Goal: Contribute content

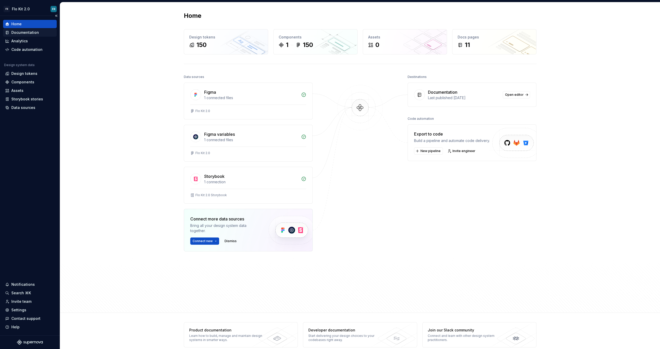
click at [36, 32] on div "Documentation" at bounding box center [25, 32] width 28 height 5
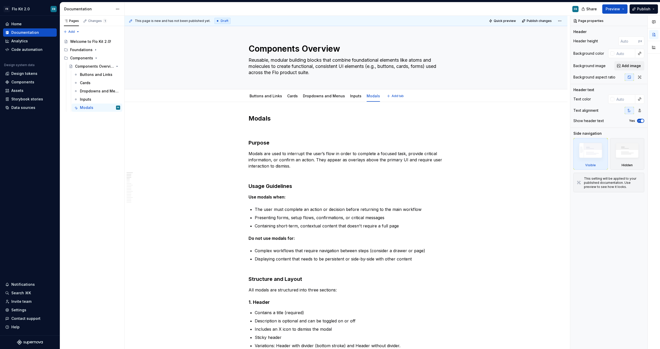
type textarea "*"
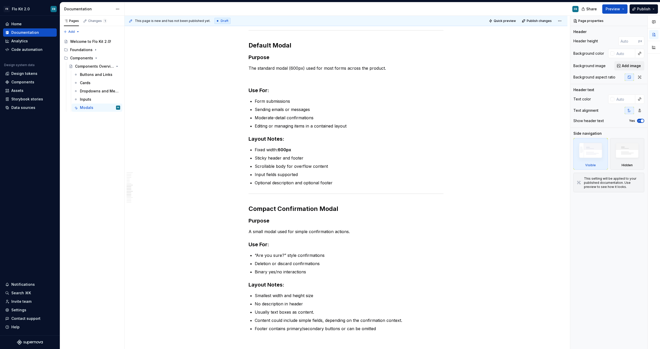
scroll to position [841, 0]
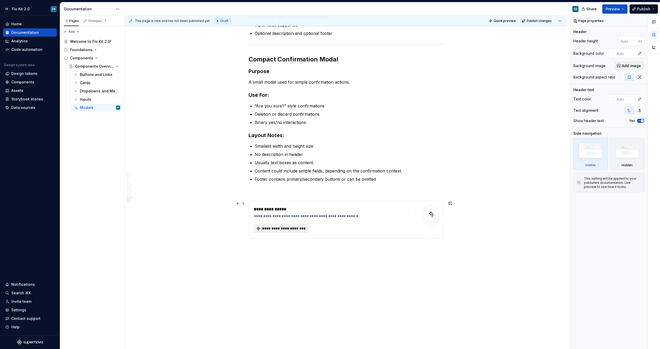
click at [285, 229] on span "**********" at bounding box center [283, 228] width 45 height 5
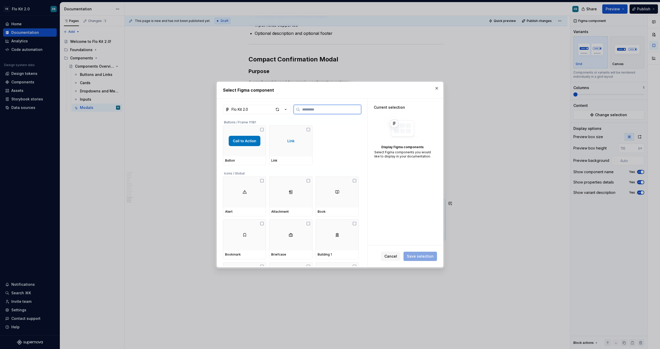
click at [310, 112] on input "search" at bounding box center [330, 109] width 61 height 5
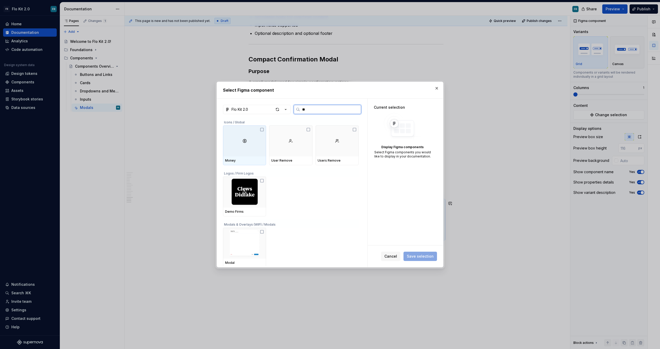
type input "***"
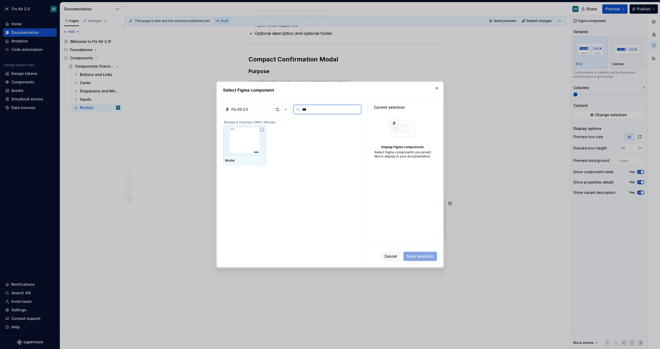
click at [250, 145] on img at bounding box center [244, 140] width 39 height 27
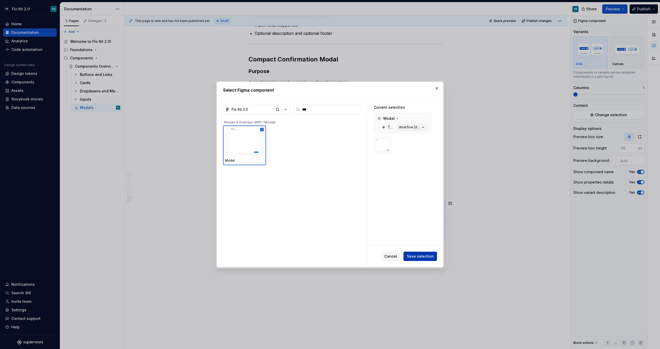
click at [413, 260] on button "Save selection" at bounding box center [421, 255] width 34 height 9
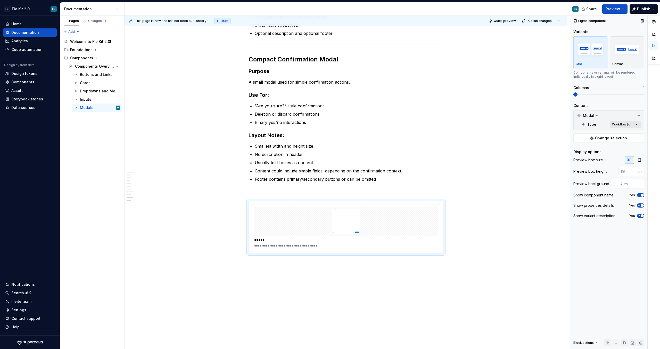
click at [624, 124] on div "Comments Open comments No comments yet Select ‘Comment’ from the block context …" at bounding box center [615, 182] width 90 height 333
click at [635, 134] on button "button" at bounding box center [633, 133] width 7 height 4
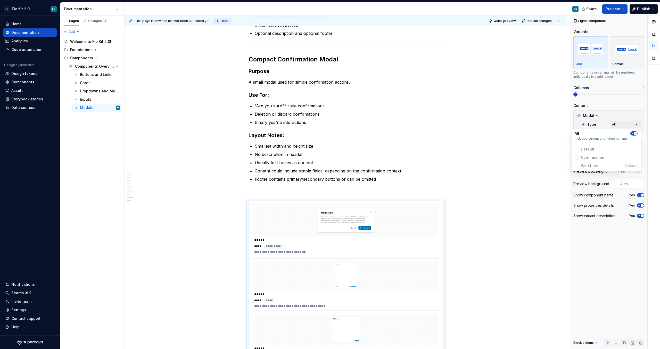
click at [622, 187] on div "Comments Open comments No comments yet Select ‘Comment’ from the block context …" at bounding box center [615, 182] width 90 height 333
click at [640, 165] on div "Preview box size Preview box height px Preview background Show component name Y…" at bounding box center [608, 189] width 71 height 66
click at [640, 161] on icon "button" at bounding box center [640, 160] width 4 height 4
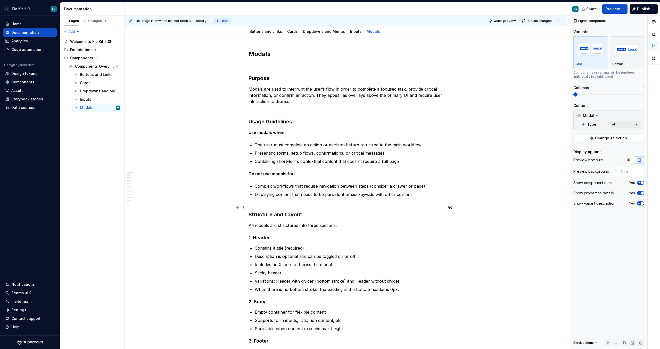
scroll to position [0, 0]
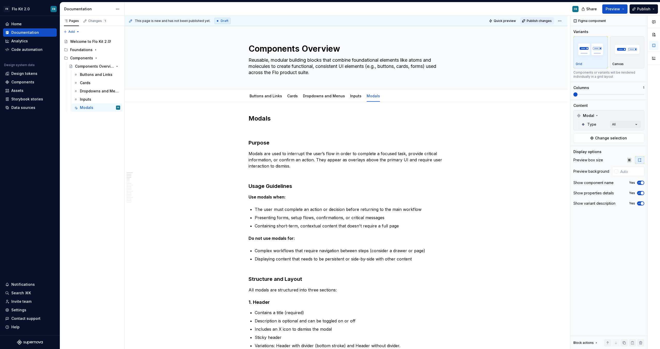
click at [531, 20] on span "Publish changes" at bounding box center [539, 21] width 25 height 4
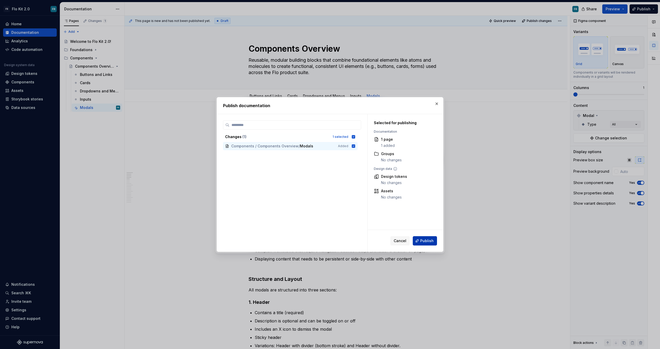
click at [421, 242] on span "Publish" at bounding box center [426, 240] width 13 height 5
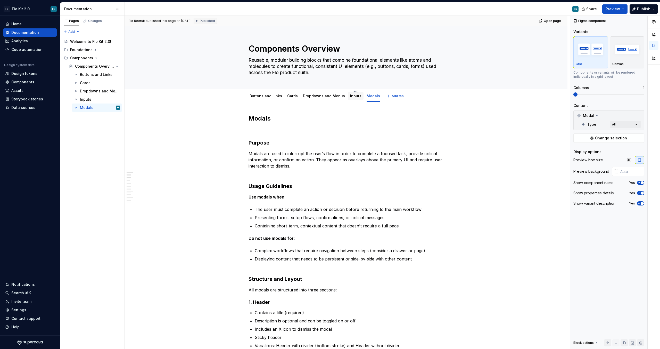
click at [356, 96] on div "Inputs" at bounding box center [355, 96] width 15 height 8
click at [335, 95] on link "Dropdowns and Menus" at bounding box center [324, 96] width 42 height 4
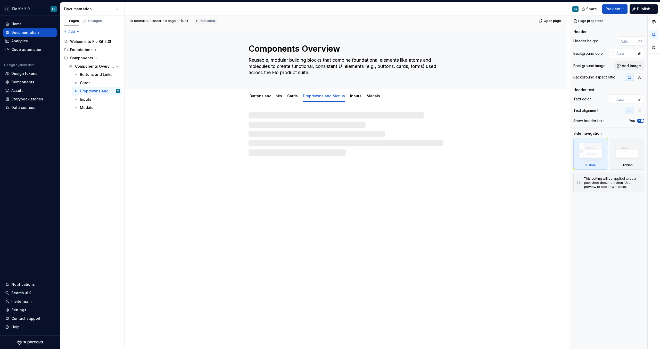
type textarea "*"
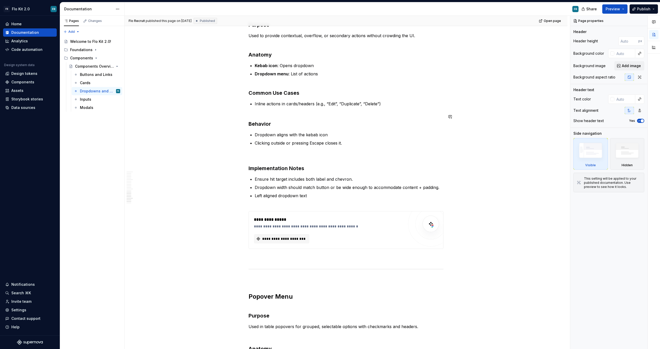
scroll to position [1271, 0]
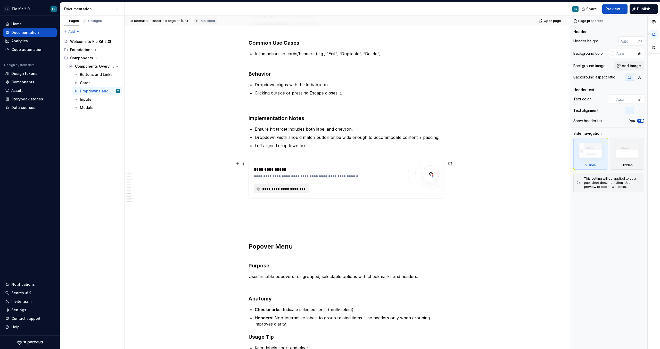
click at [298, 191] on span "**********" at bounding box center [283, 188] width 45 height 5
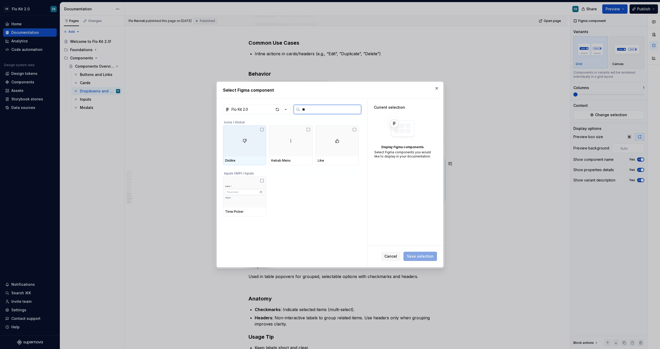
type input "*"
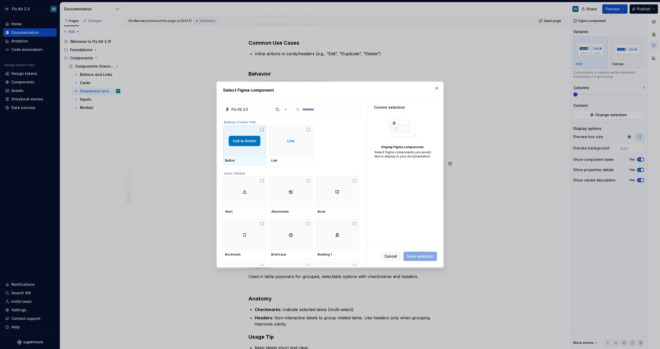
click at [438, 88] on button "button" at bounding box center [436, 88] width 7 height 7
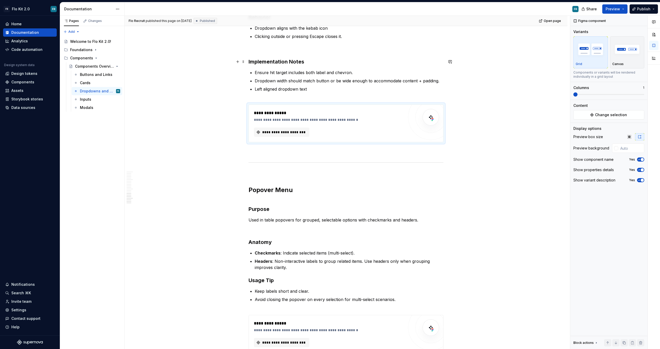
scroll to position [1441, 0]
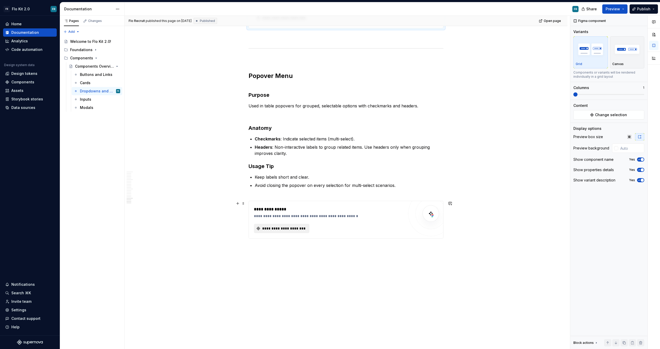
click at [282, 228] on span "**********" at bounding box center [283, 228] width 45 height 5
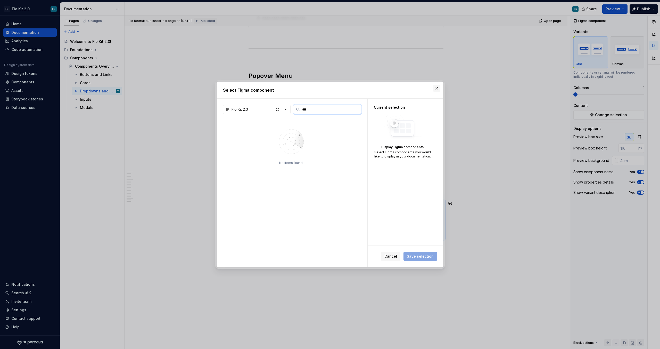
type input "***"
click at [437, 87] on button "button" at bounding box center [436, 88] width 7 height 7
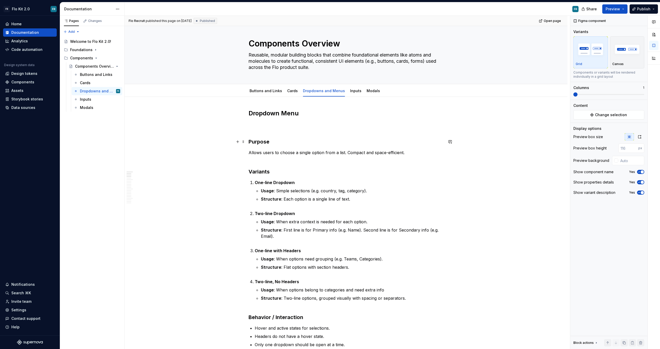
scroll to position [0, 0]
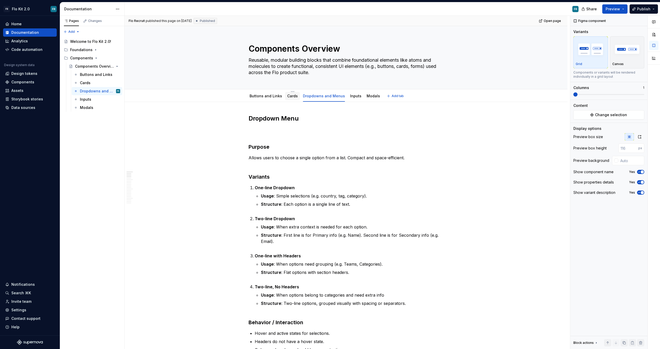
click at [292, 100] on div "Cards" at bounding box center [292, 96] width 15 height 8
click at [292, 97] on link "Cards" at bounding box center [292, 96] width 11 height 4
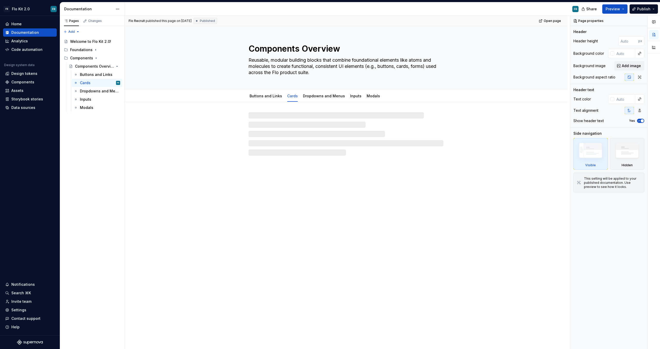
type textarea "*"
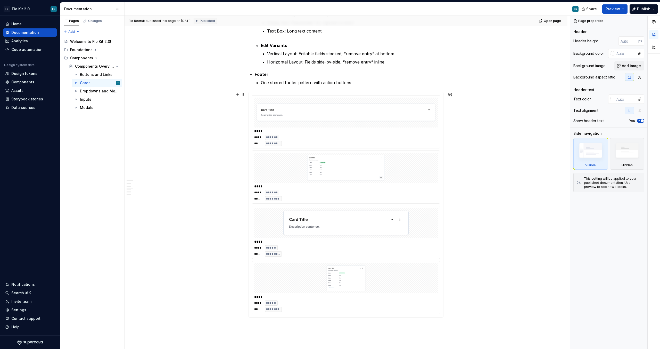
scroll to position [425, 0]
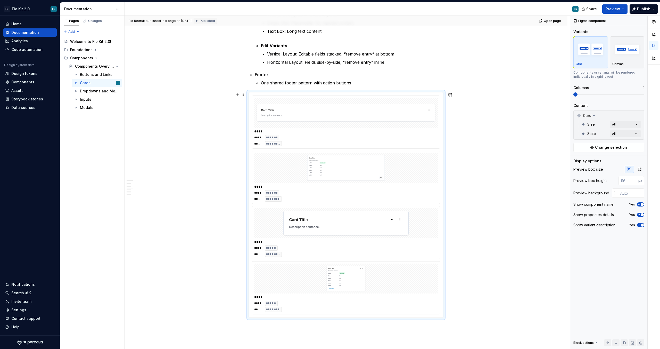
click at [431, 129] on div "****" at bounding box center [346, 131] width 184 height 5
click at [642, 168] on button "button" at bounding box center [639, 169] width 9 height 7
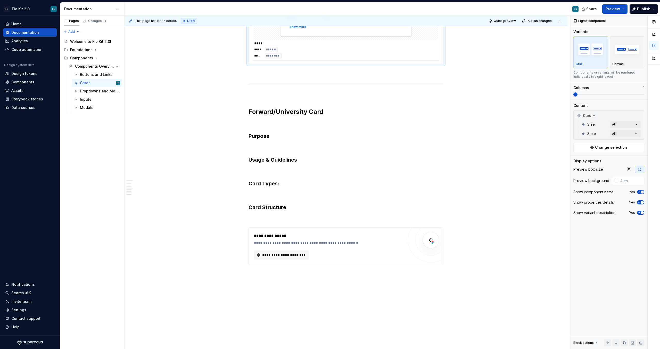
scroll to position [807, 0]
